Goal: Check status: Check status

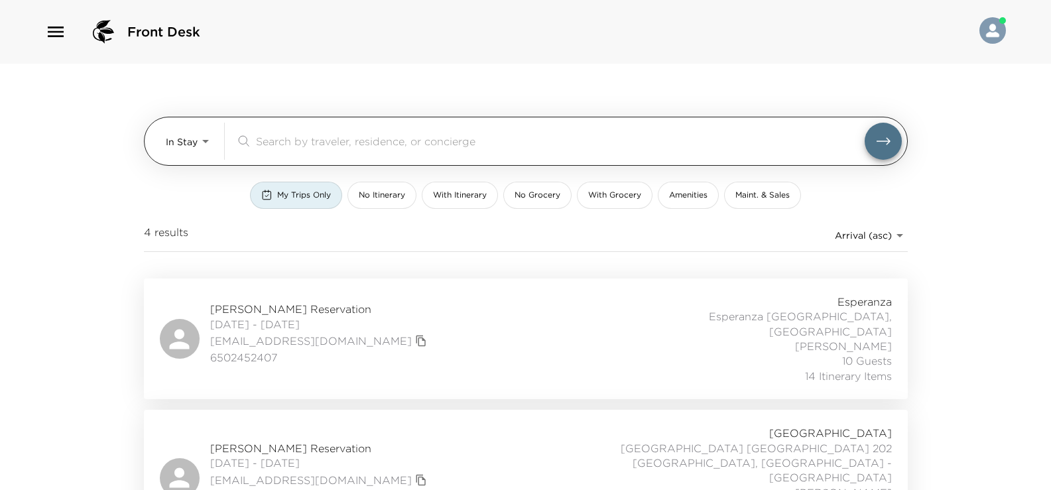
click at [205, 144] on body "Front Desk In Stay In-Stay ​ My Trips Only No Itinerary With Itinerary No Groce…" at bounding box center [525, 245] width 1051 height 490
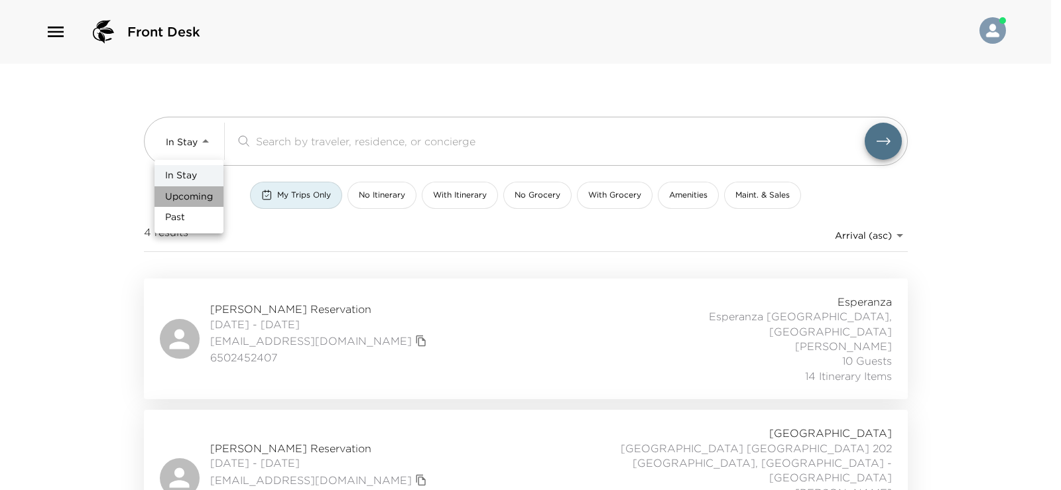
drag, startPoint x: 205, startPoint y: 197, endPoint x: 219, endPoint y: 188, distance: 16.9
click at [205, 198] on span "Upcoming" at bounding box center [189, 196] width 48 height 13
type input "Upcoming"
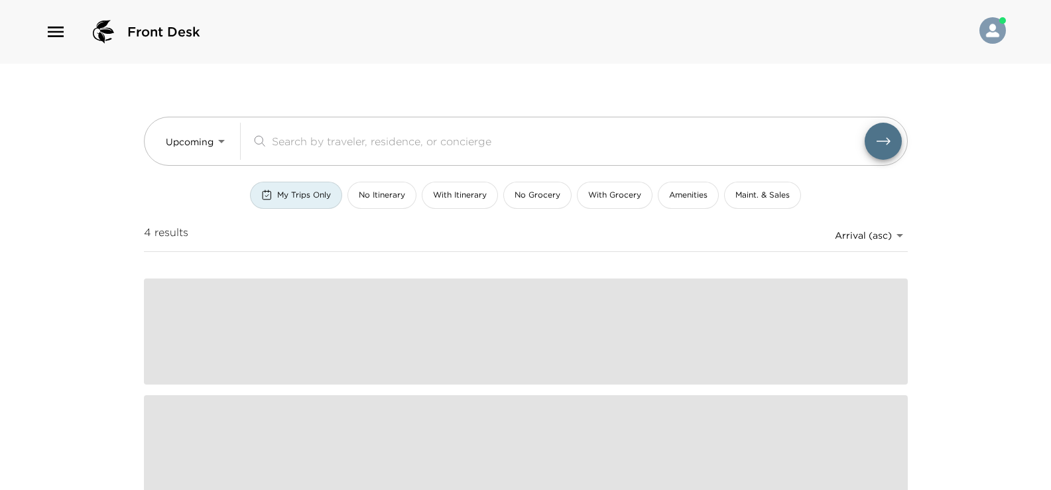
click at [313, 141] on input "search" at bounding box center [568, 140] width 593 height 15
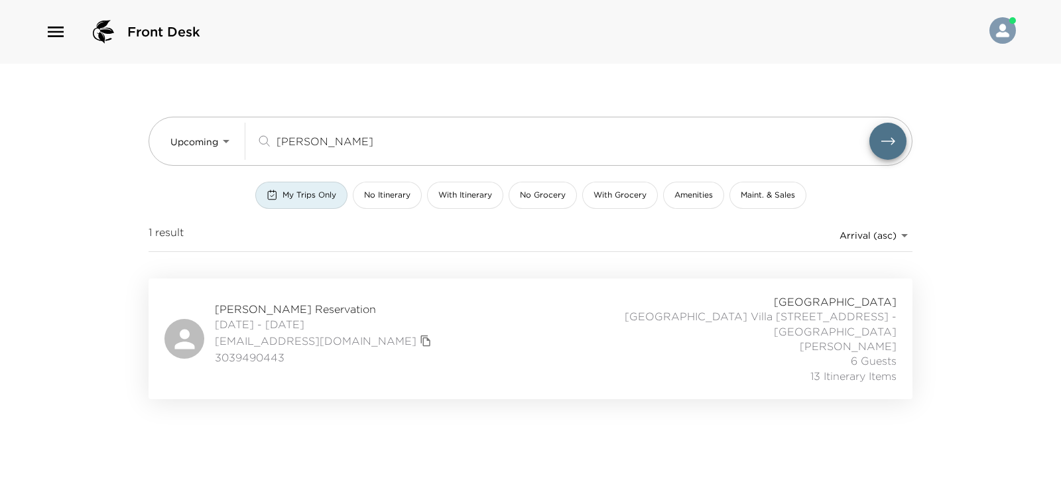
type input "kemper"
click at [393, 345] on div "Megan Kemper Reservation 10/03/2025 - 10/08/2025 megankemper@me.com 3039490443 …" at bounding box center [530, 338] width 732 height 89
click at [404, 327] on div "Megan Kemper Reservation 10/03/2025 - 10/08/2025 megankemper@me.com 3039490443 …" at bounding box center [530, 338] width 732 height 89
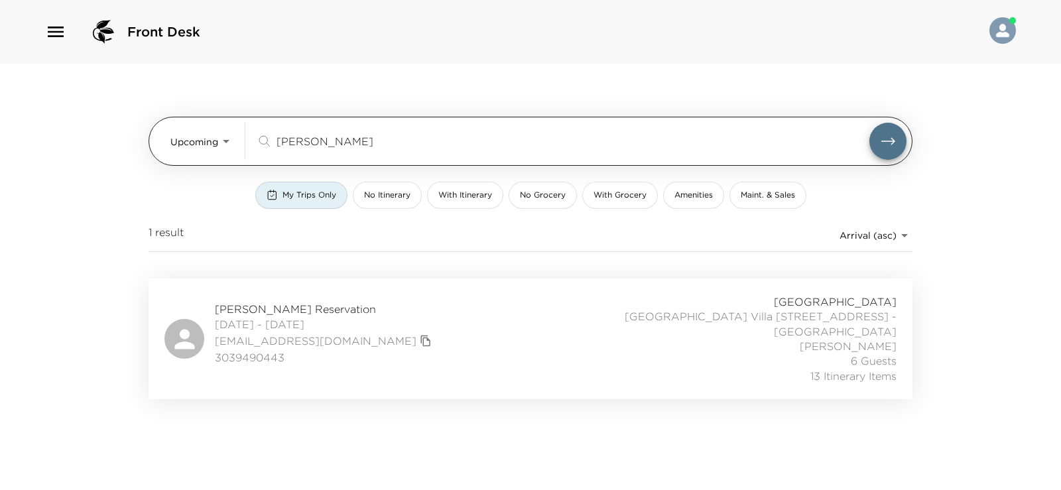
click at [221, 148] on body "Front Desk Upcoming Upcoming kemper ​ My Trips Only No Itinerary With Itinerary…" at bounding box center [530, 245] width 1061 height 490
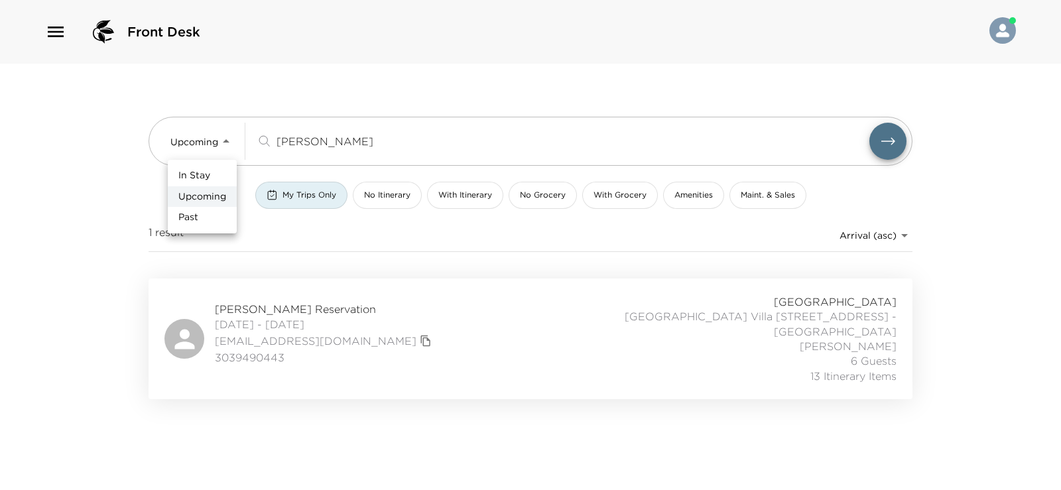
click at [215, 177] on li "In Stay" at bounding box center [202, 175] width 69 height 21
type input "In-Stay"
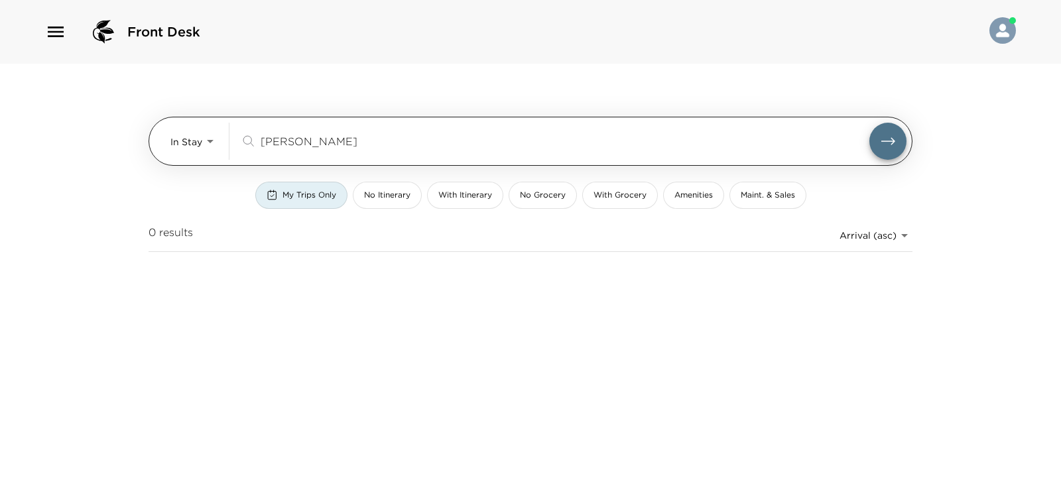
click at [325, 134] on input "kemper" at bounding box center [565, 140] width 609 height 15
type input "k"
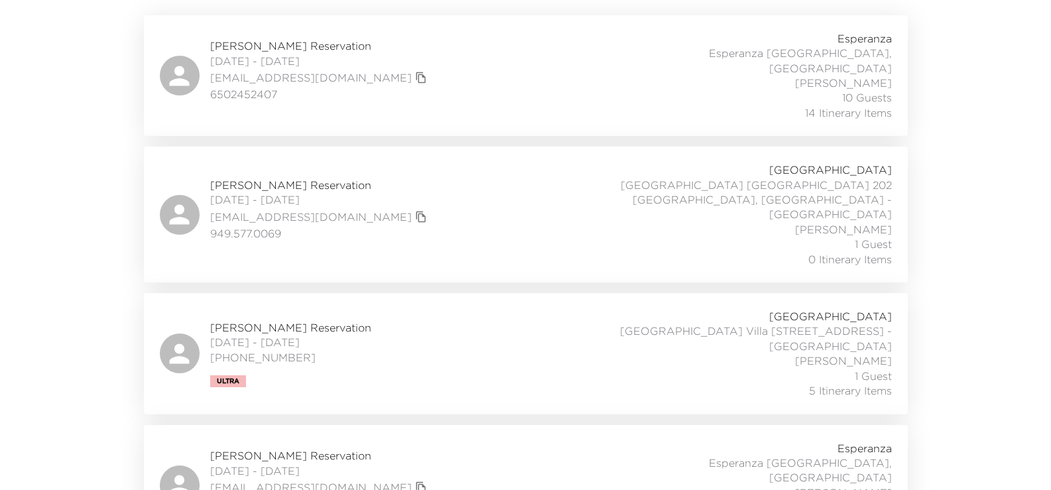
scroll to position [265, 0]
click at [444, 315] on div "Natalie Fort Reservation 09/30/2025 - 10/05/2025 314-239-1500 Ultra Punta Balle…" at bounding box center [526, 351] width 732 height 89
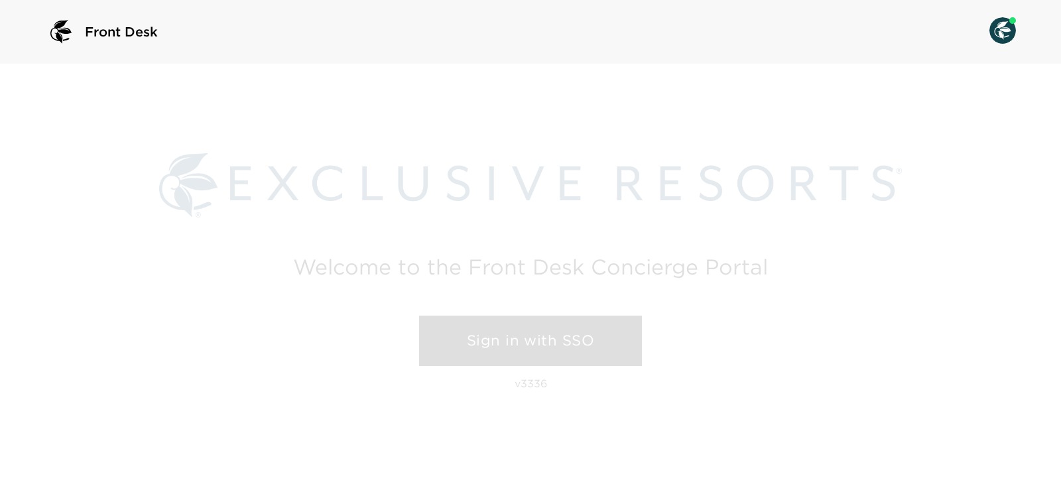
click at [546, 335] on link "Sign in with SSO" at bounding box center [530, 341] width 223 height 50
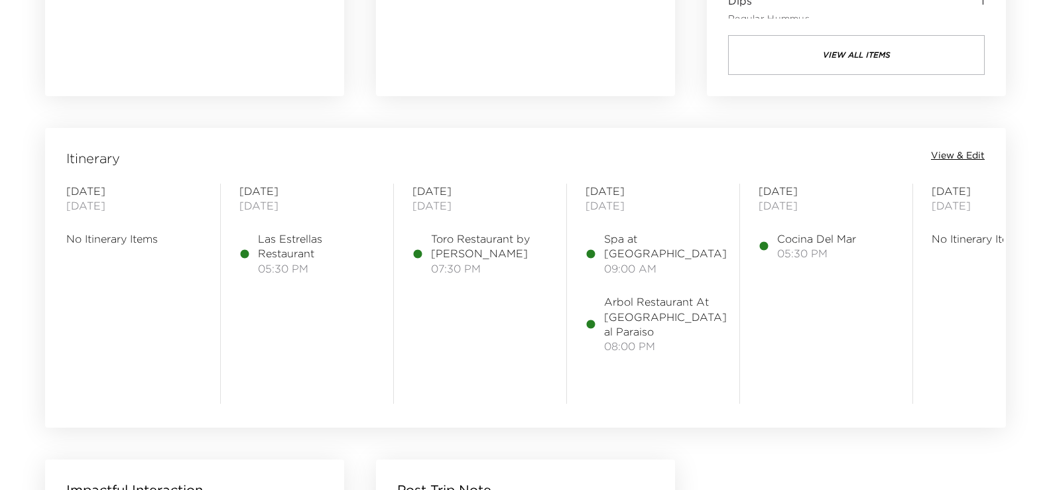
scroll to position [1061, 0]
